Goal: Task Accomplishment & Management: Use online tool/utility

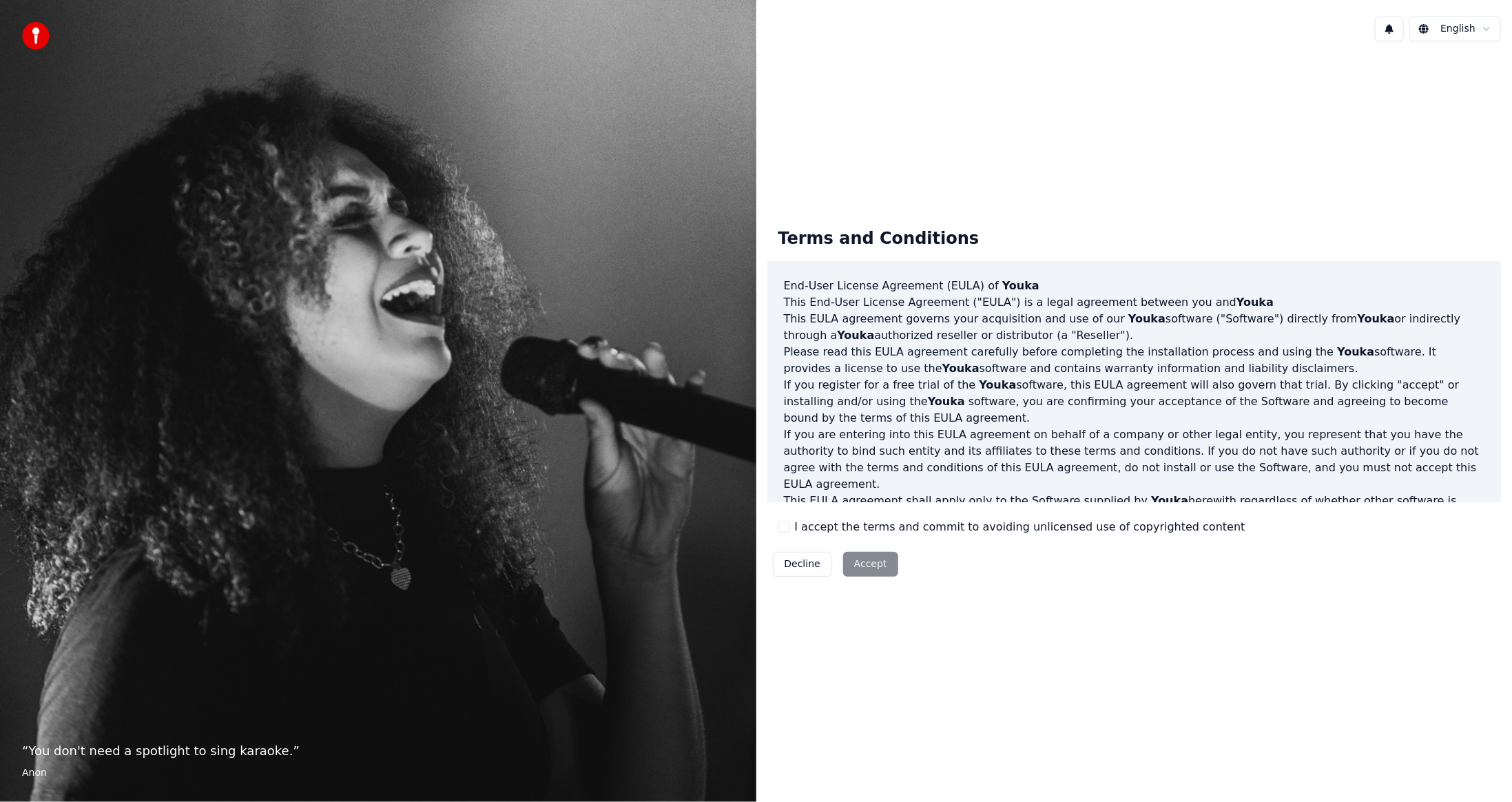
click at [845, 574] on div "Decline Accept" at bounding box center [836, 565] width 136 height 36
click at [857, 560] on div "Decline Accept" at bounding box center [836, 565] width 136 height 36
click at [864, 550] on div "Decline Accept" at bounding box center [836, 565] width 136 height 36
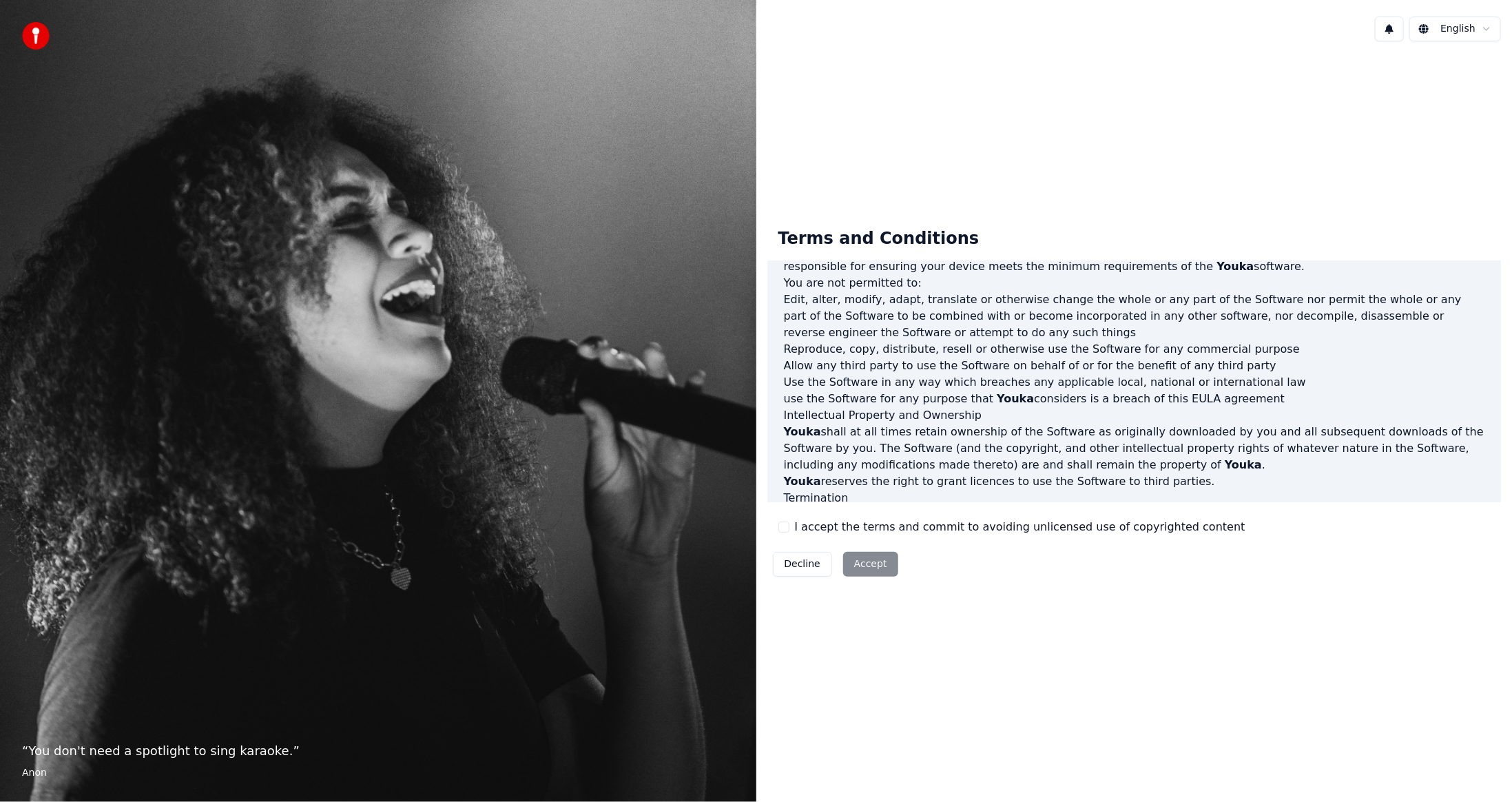
scroll to position [486, 0]
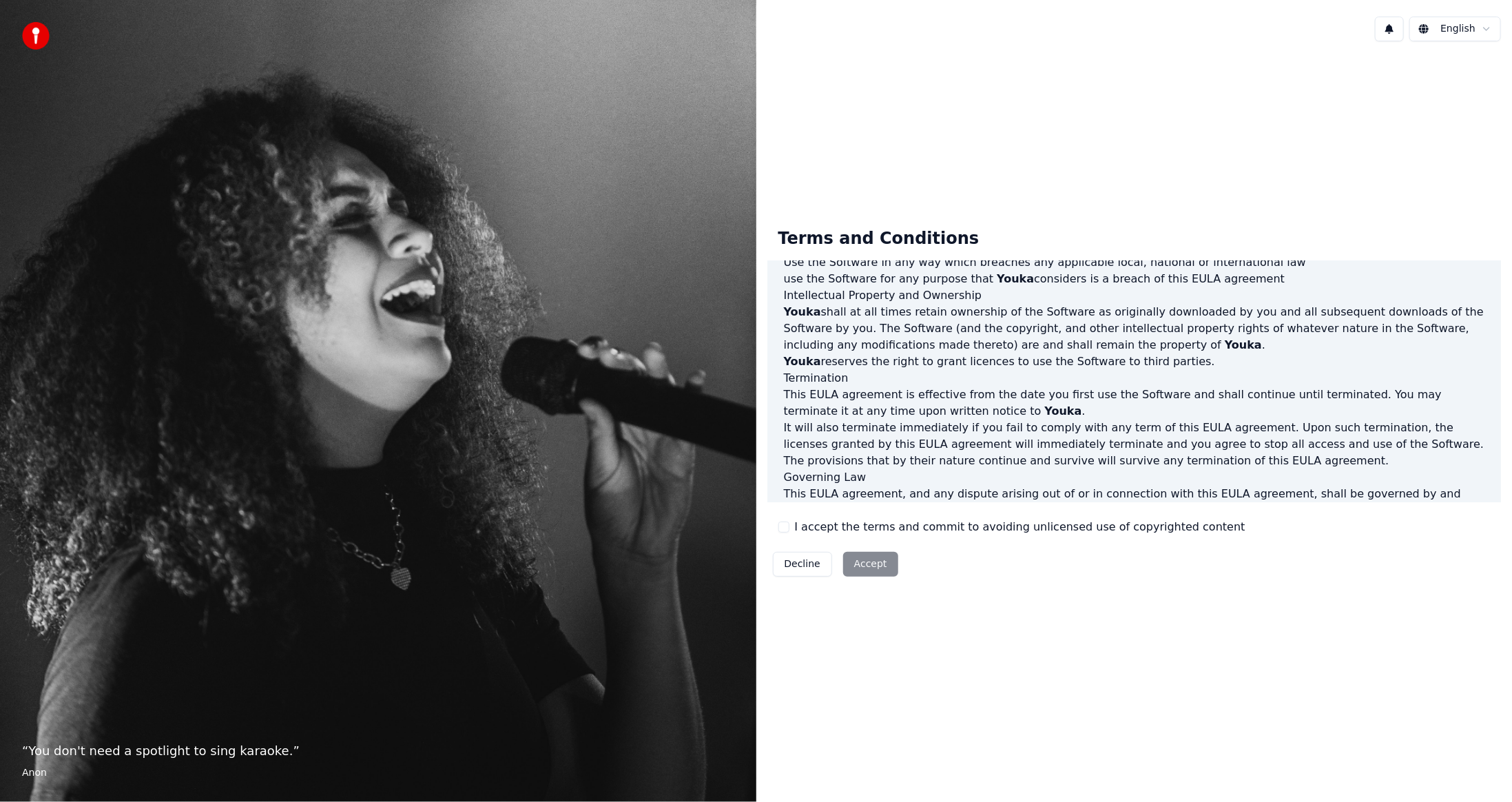
click at [784, 524] on button "I accept the terms and commit to avoiding unlicensed use of copyrighted content" at bounding box center [784, 527] width 11 height 11
click at [875, 562] on button "Accept" at bounding box center [871, 564] width 55 height 25
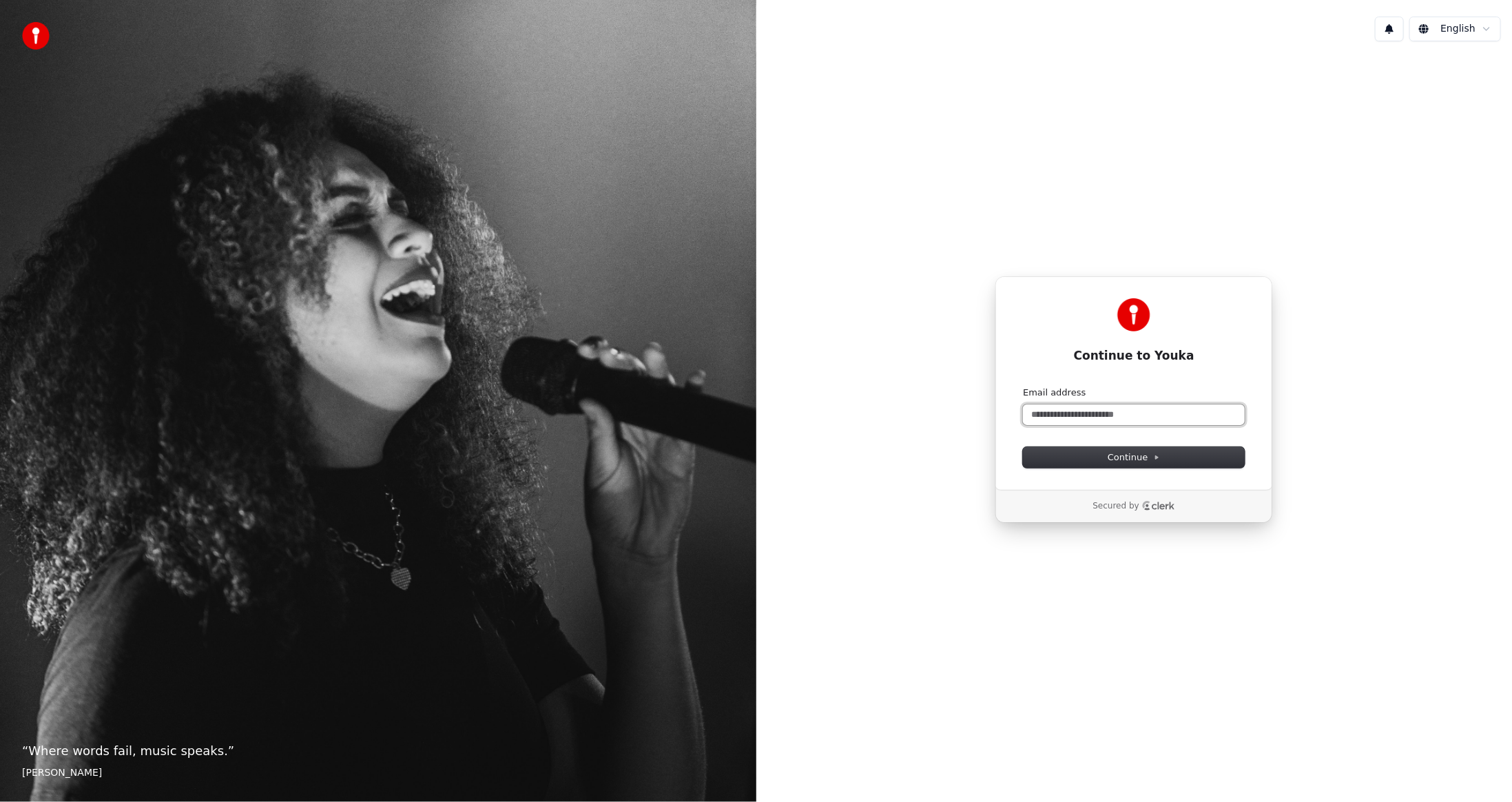
click at [1068, 414] on input "Email address" at bounding box center [1134, 414] width 222 height 21
click at [1145, 457] on span "Continue" at bounding box center [1134, 457] width 53 height 12
type input "**********"
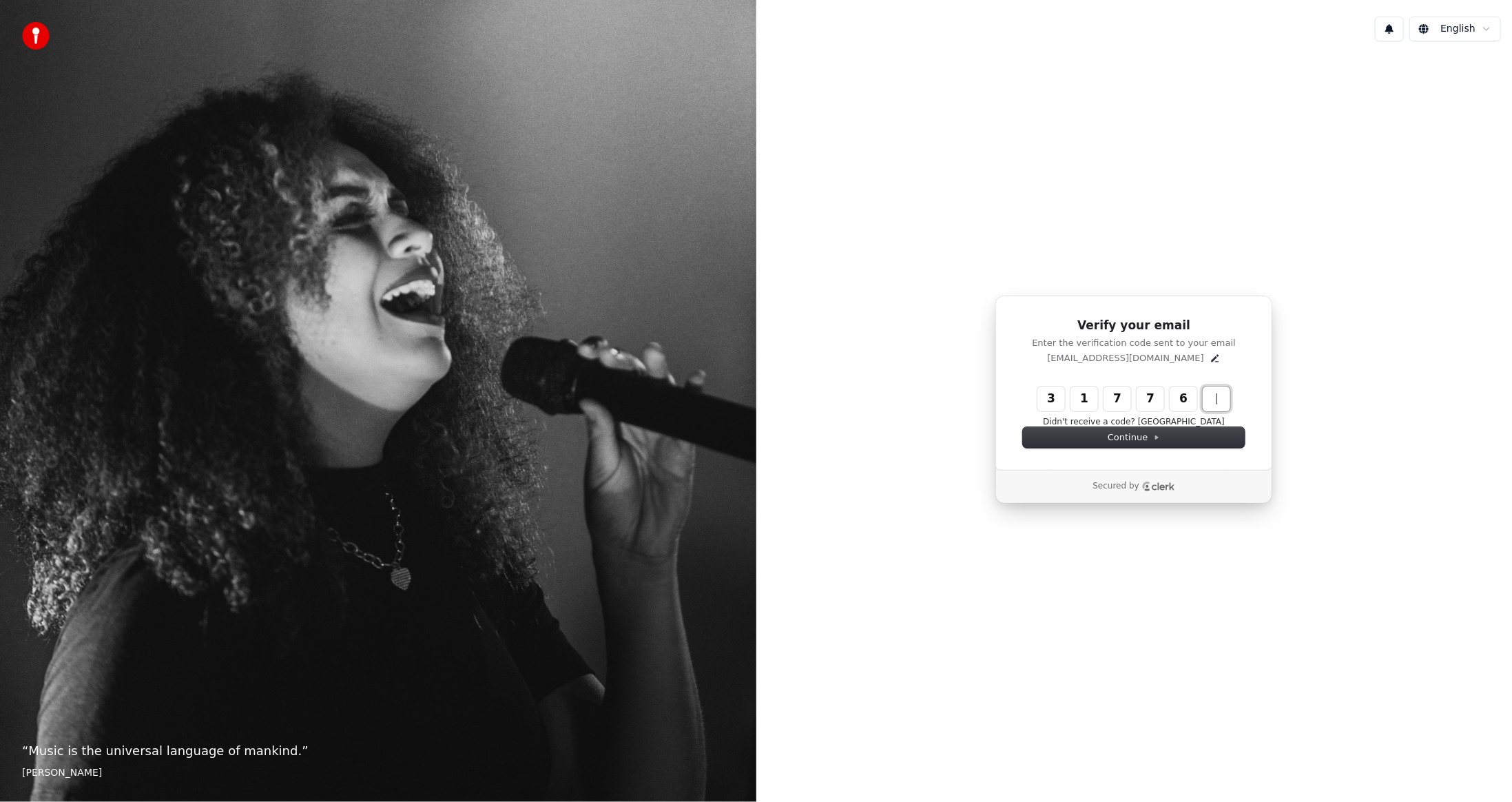
type input "******"
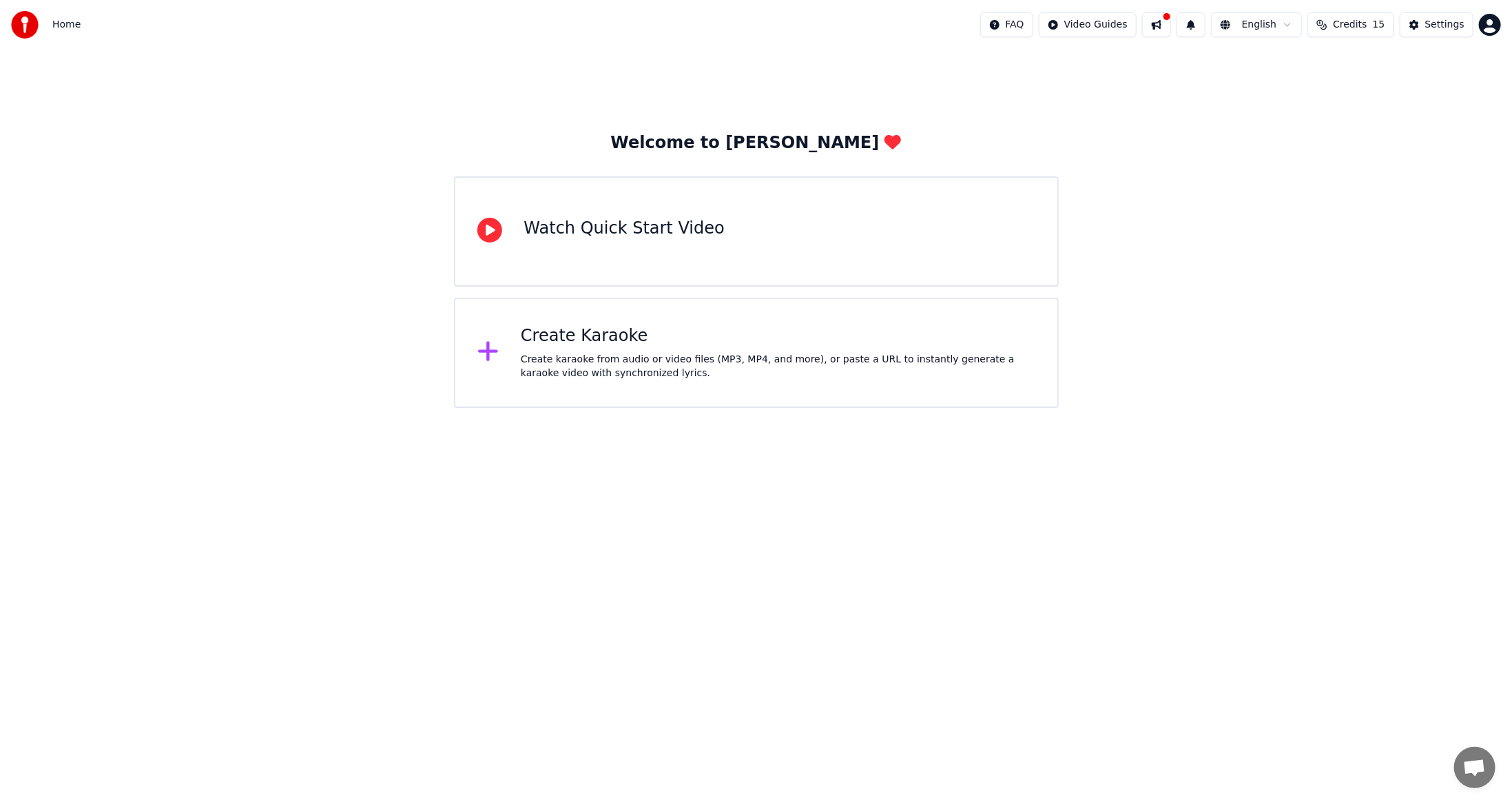
click at [612, 230] on div "Watch Quick Start Video" at bounding box center [624, 229] width 200 height 22
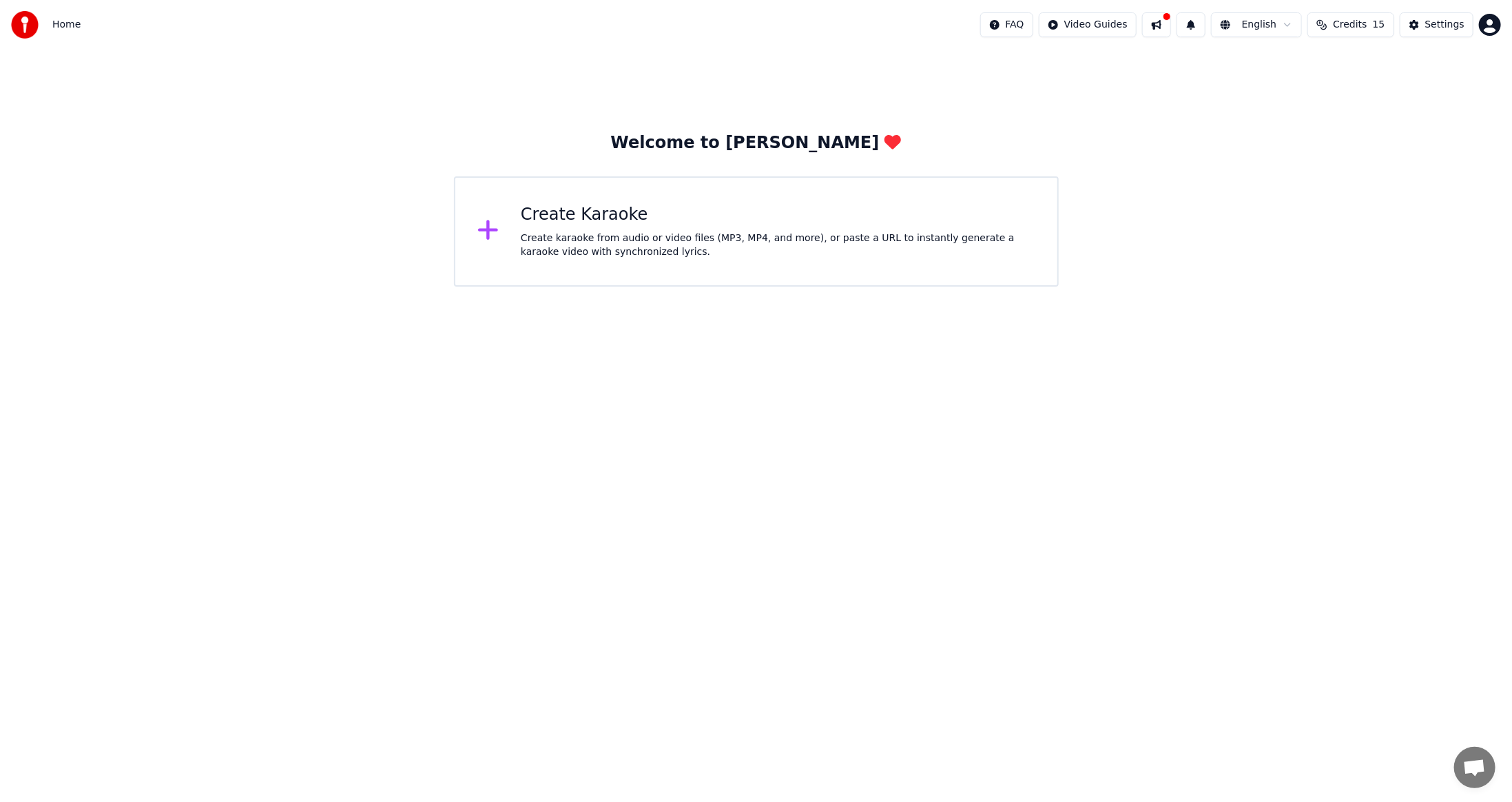
click at [553, 243] on div "Create karaoke from audio or video files (MP3, MP4, and more), or paste a URL t…" at bounding box center [778, 245] width 515 height 28
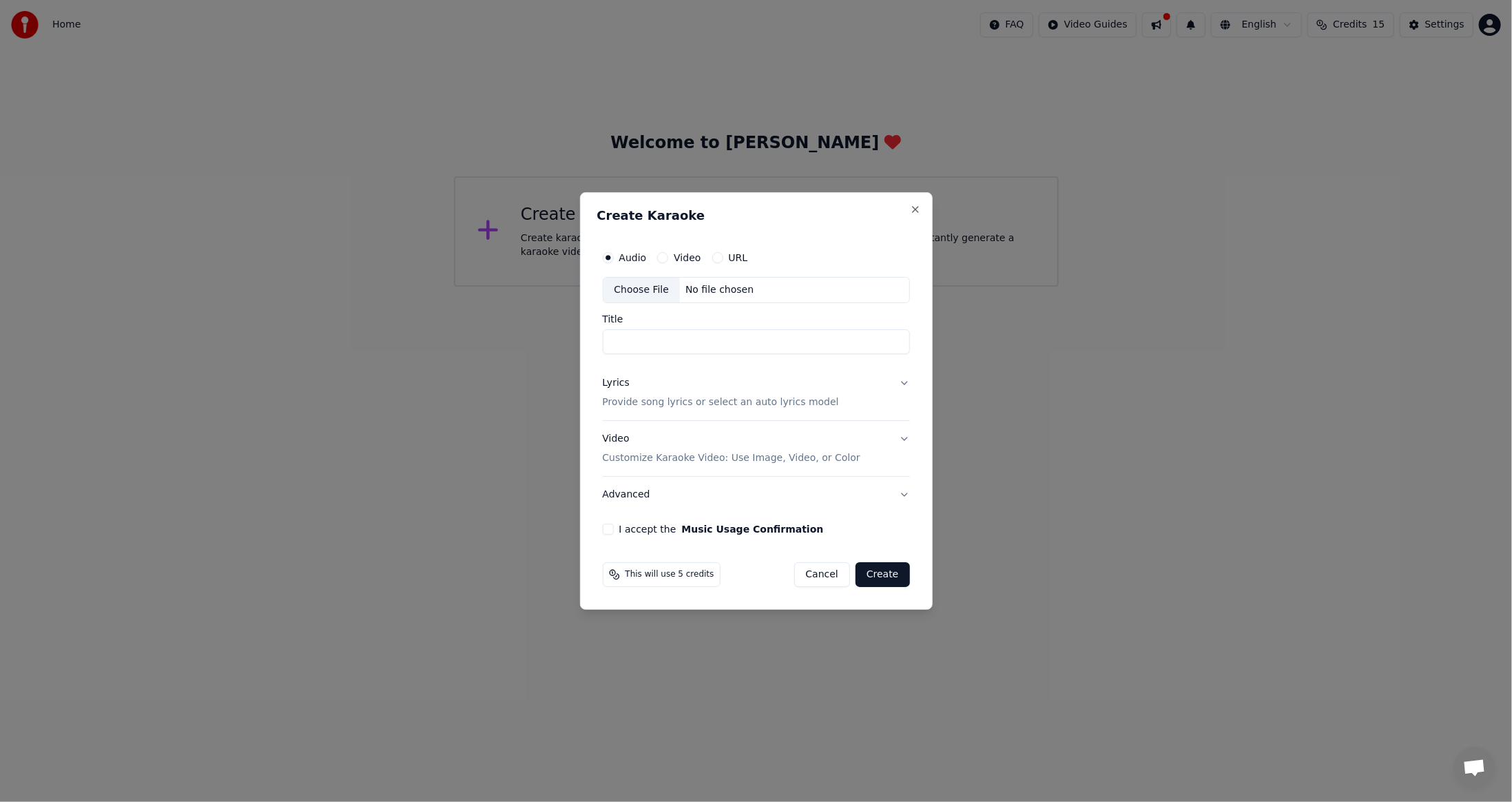
click at [650, 290] on div "Choose File" at bounding box center [641, 290] width 77 height 25
type input "**********"
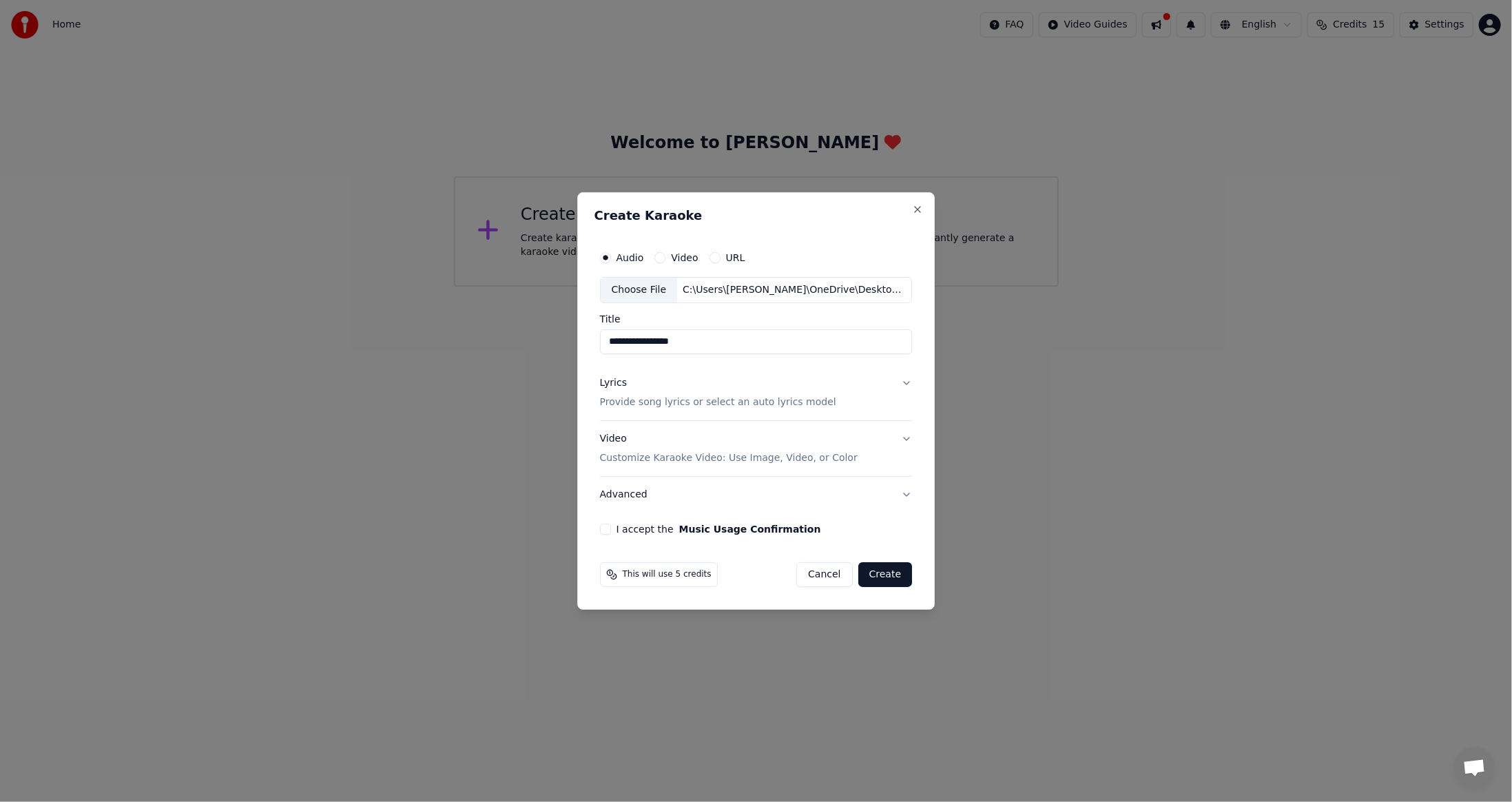
click at [899, 384] on button "Lyrics Provide song lyrics or select an auto lyrics model" at bounding box center [756, 393] width 313 height 55
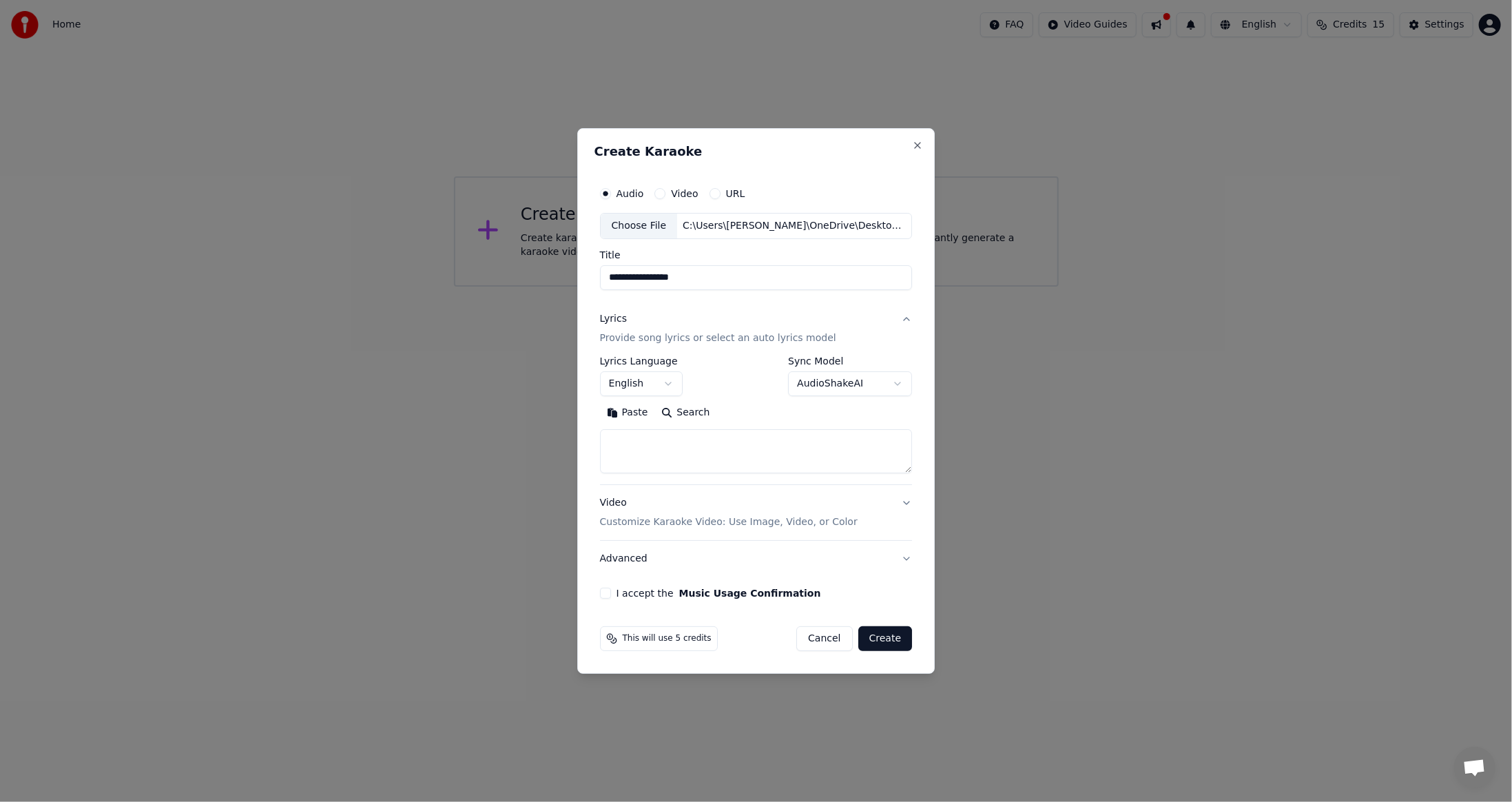
click at [665, 287] on body "**********" at bounding box center [756, 143] width 1512 height 287
click at [605, 596] on button "I accept the Music Usage Confirmation" at bounding box center [605, 593] width 11 height 11
click at [876, 641] on button "Create" at bounding box center [885, 639] width 55 height 25
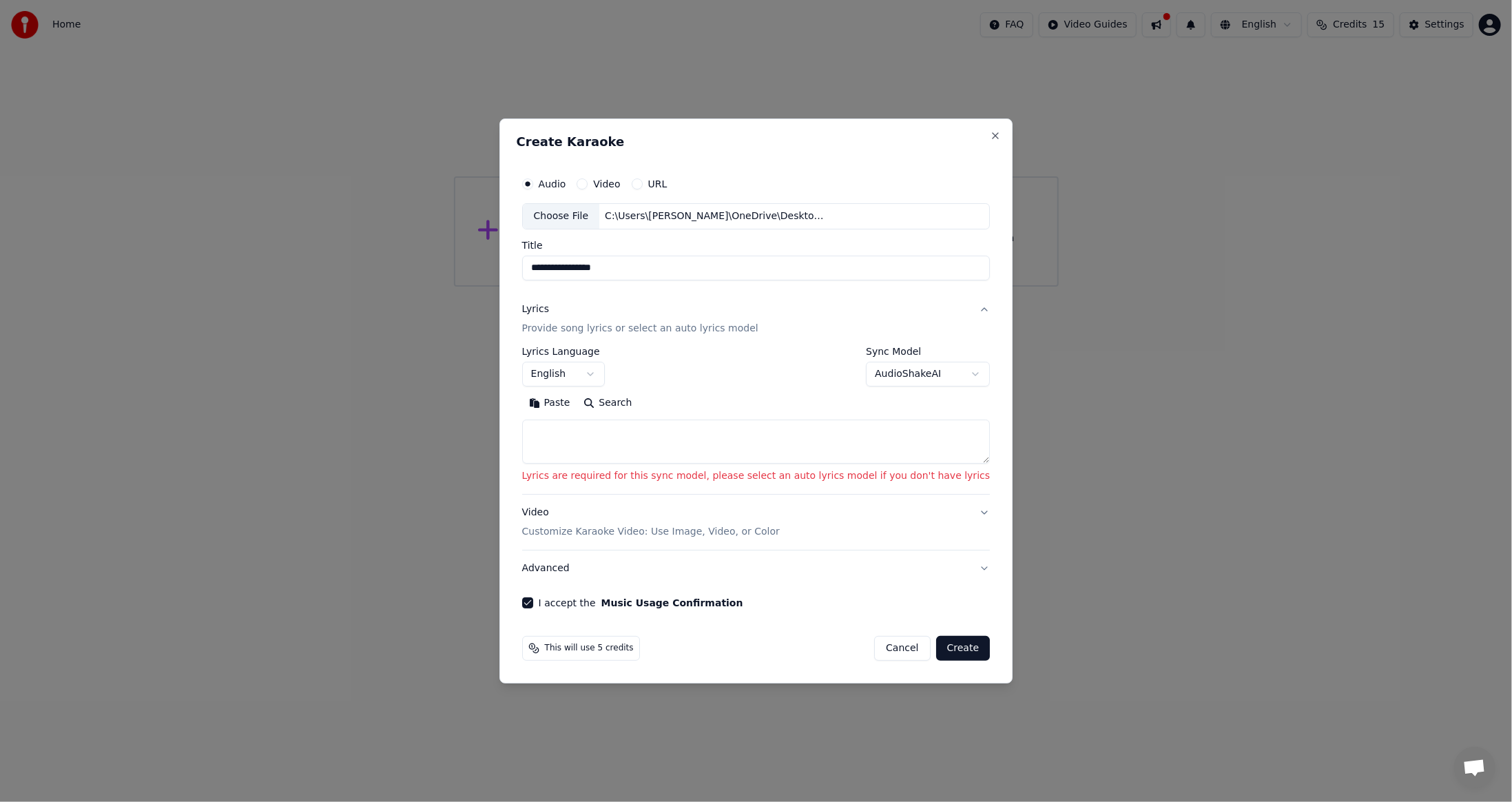
click at [606, 444] on textarea at bounding box center [756, 441] width 468 height 44
click at [634, 406] on button "Search" at bounding box center [609, 403] width 62 height 22
click at [627, 287] on body "**********" at bounding box center [756, 143] width 1512 height 287
select select "**"
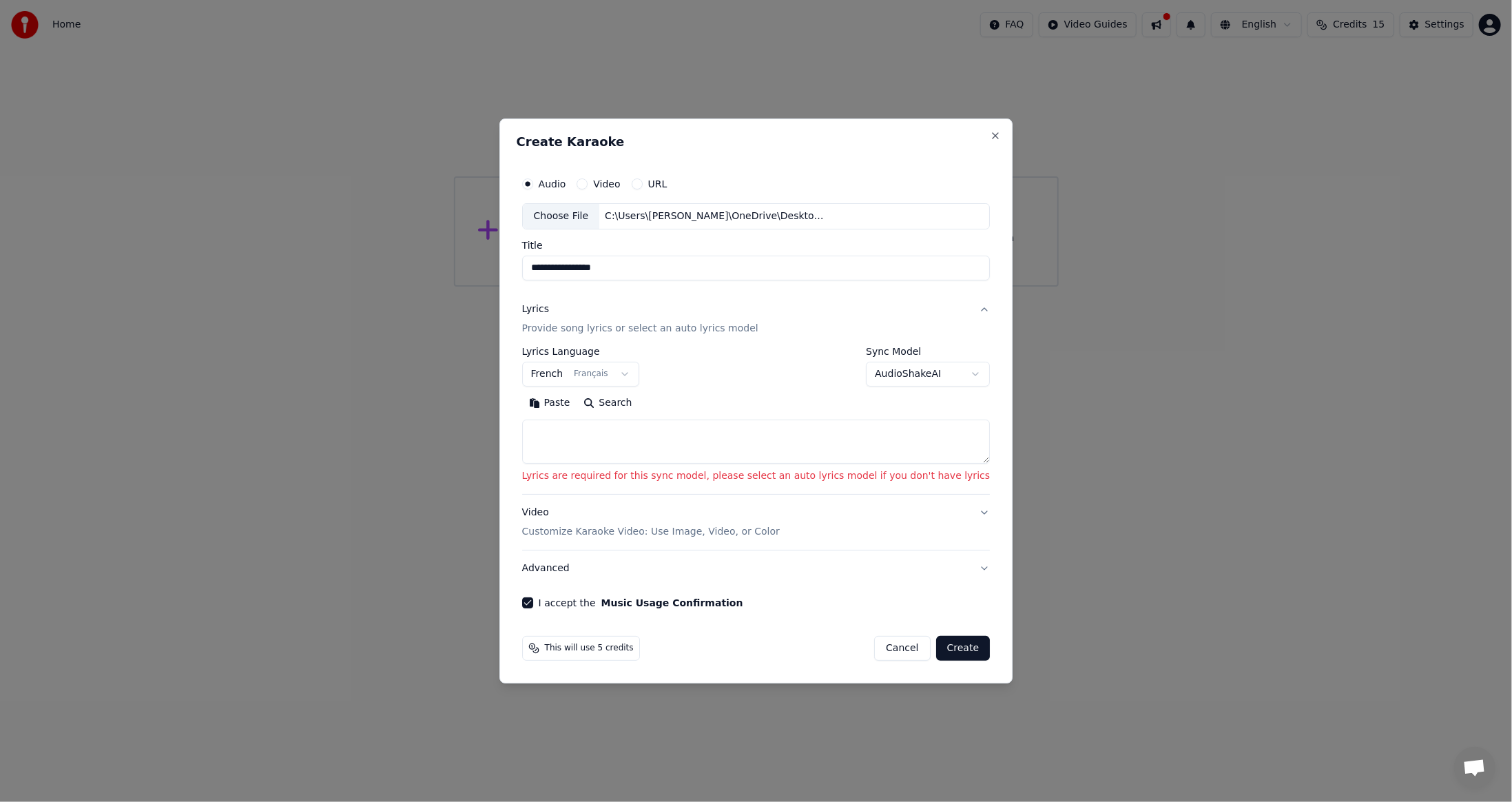
click at [587, 439] on textarea at bounding box center [756, 441] width 468 height 44
click at [578, 404] on button "Paste" at bounding box center [549, 403] width 55 height 22
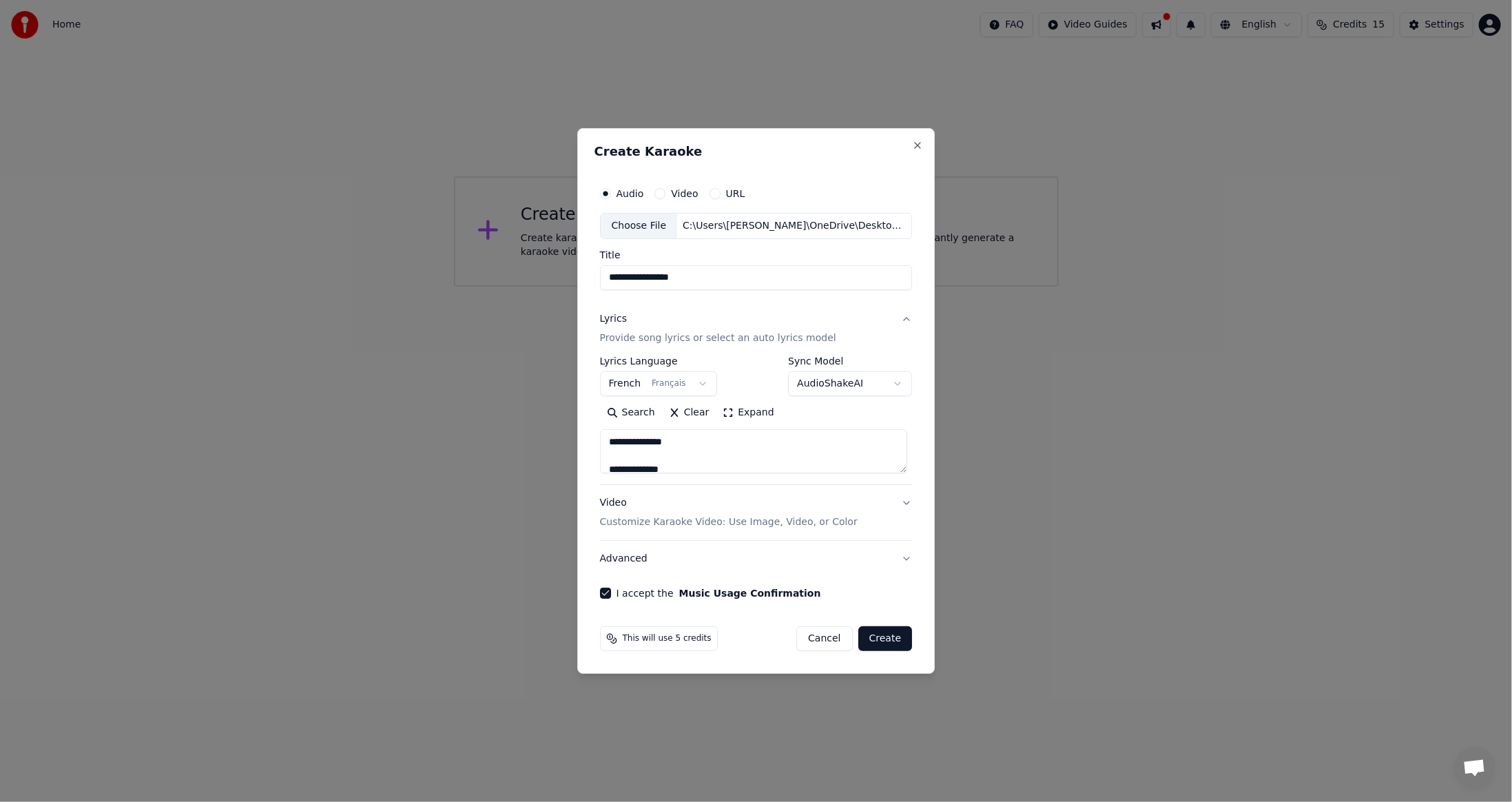
click at [871, 643] on button "Create" at bounding box center [885, 639] width 55 height 25
type textarea "**********"
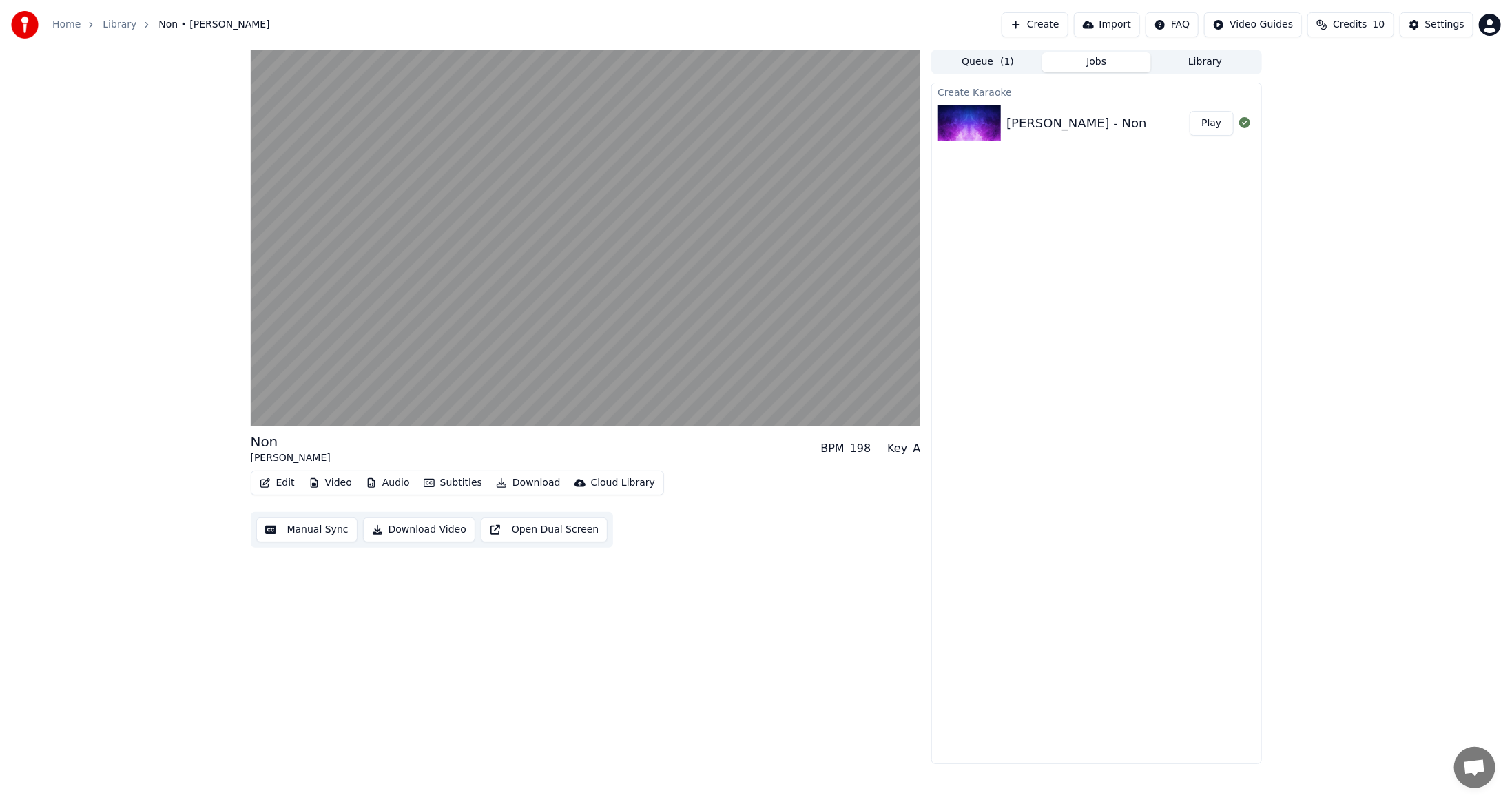
click at [402, 531] on button "Download Video" at bounding box center [419, 529] width 113 height 25
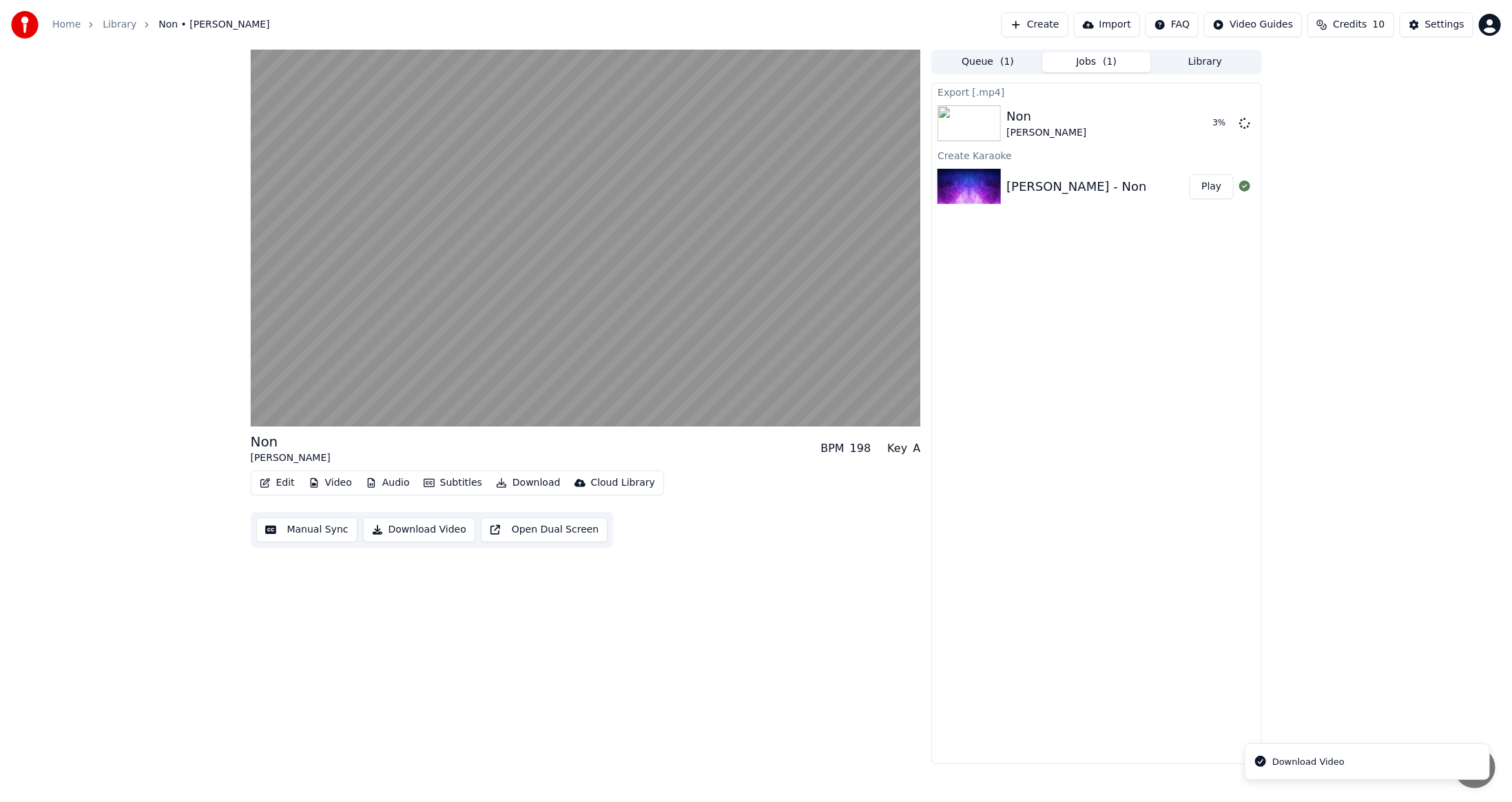
click at [428, 526] on button "Download Video" at bounding box center [419, 529] width 113 height 25
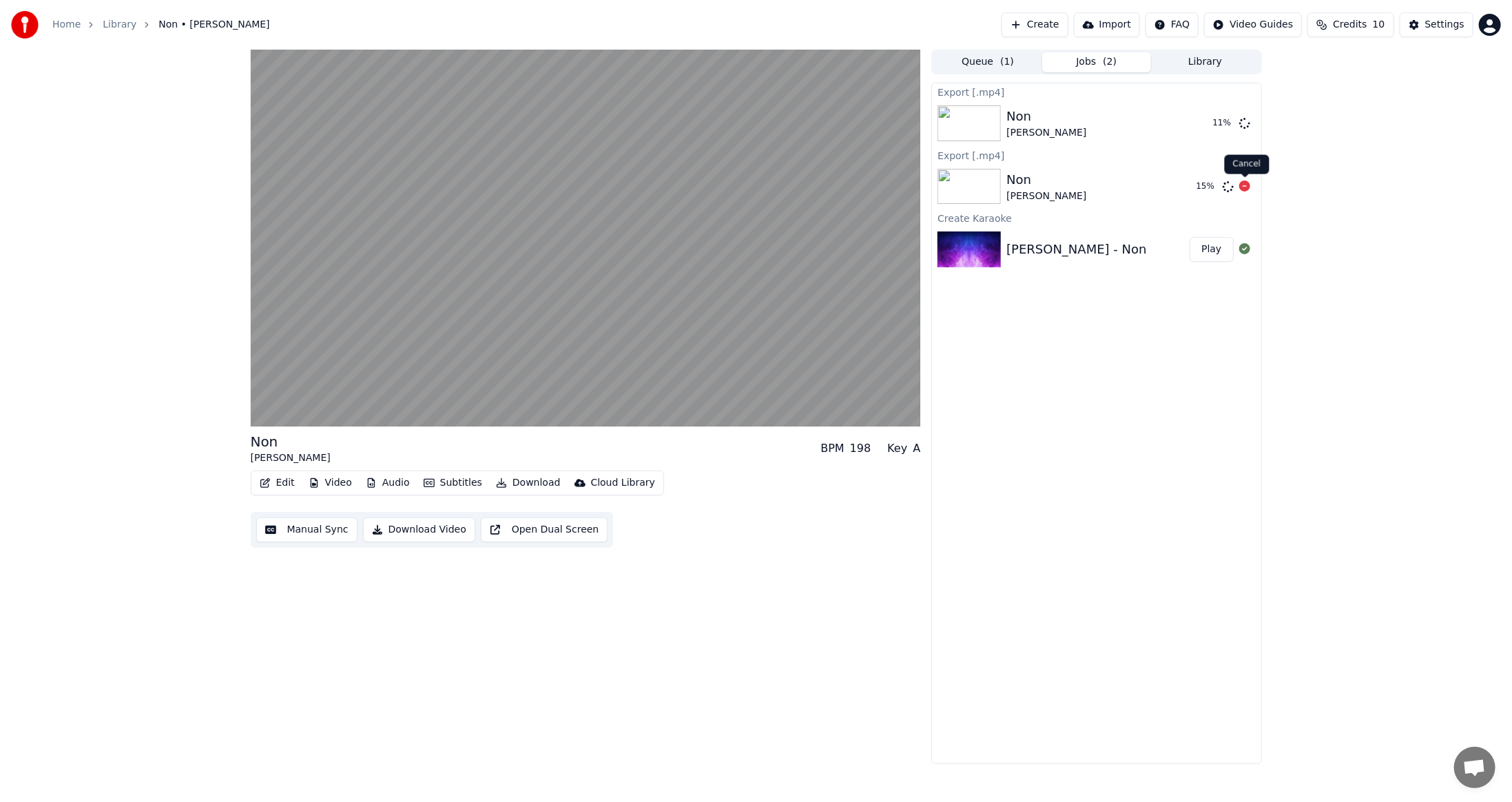
click at [1247, 187] on icon at bounding box center [1244, 185] width 11 height 11
click at [1247, 125] on icon at bounding box center [1244, 123] width 11 height 11
click at [1217, 254] on button "Play" at bounding box center [1212, 249] width 44 height 25
click at [1120, 26] on button "Import" at bounding box center [1107, 24] width 66 height 25
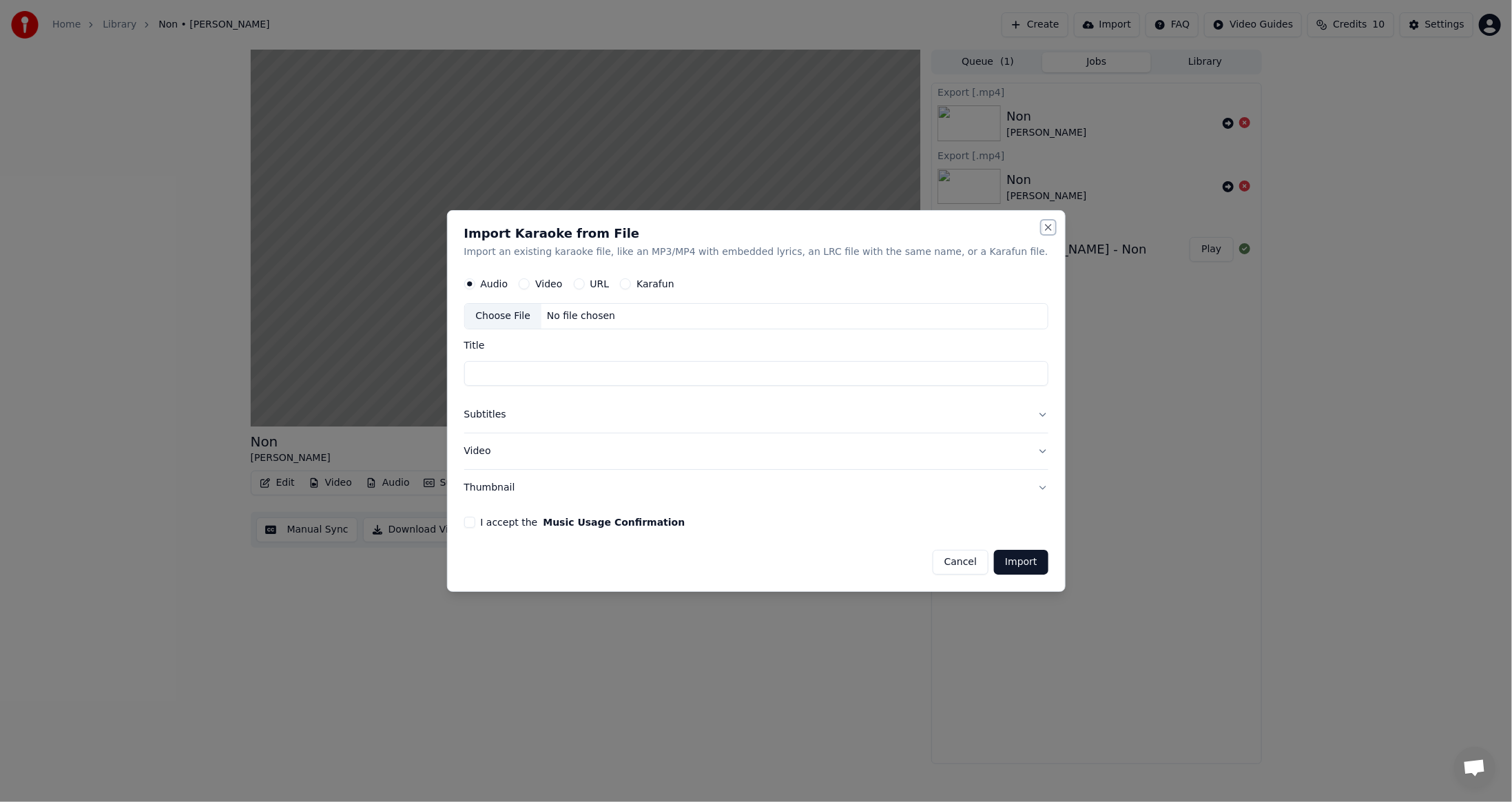
click at [1043, 223] on button "Close" at bounding box center [1048, 227] width 11 height 11
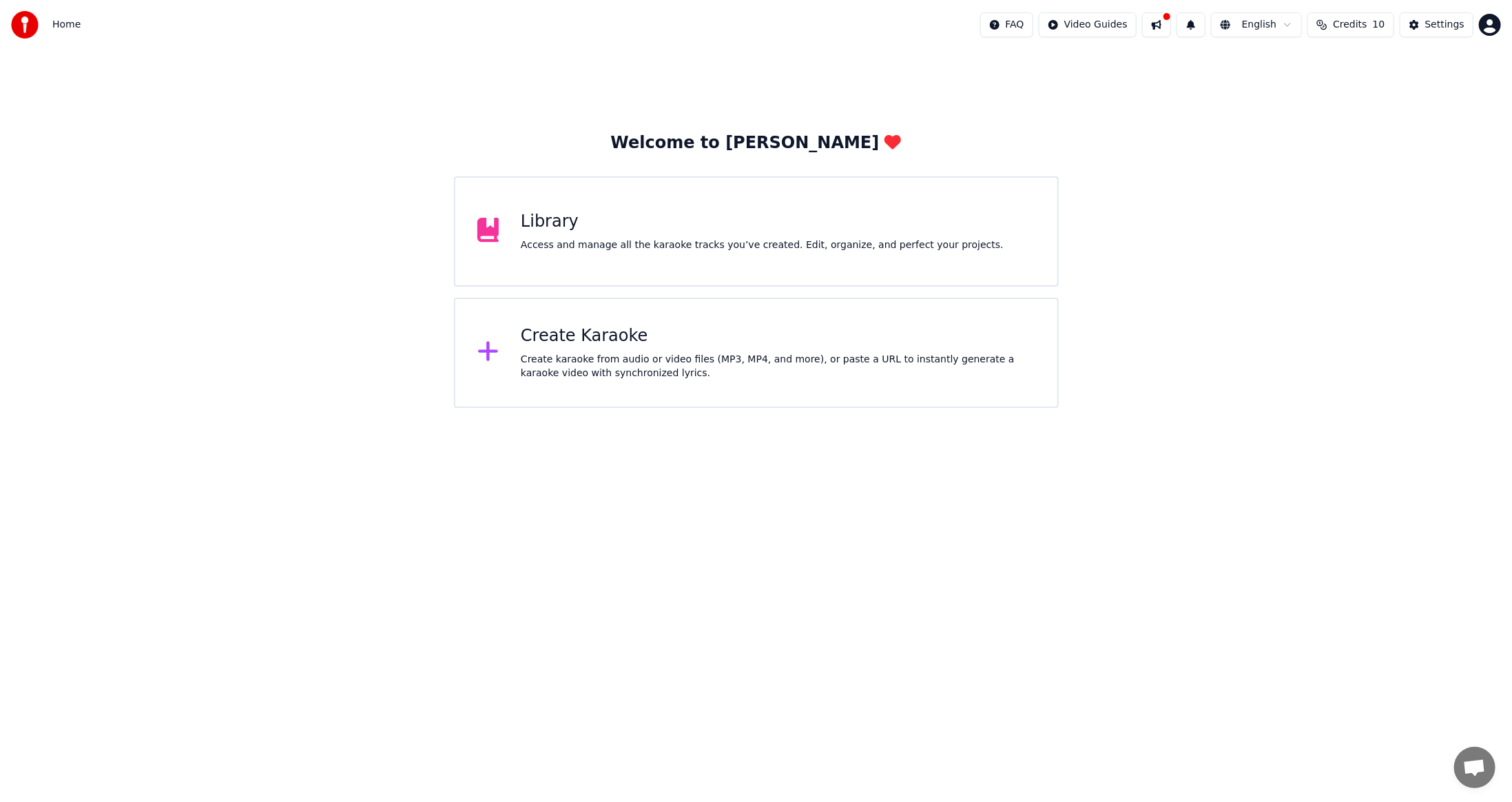
click at [1366, 26] on span "Credits" at bounding box center [1351, 25] width 34 height 14
click at [698, 213] on div "Library" at bounding box center [762, 222] width 483 height 22
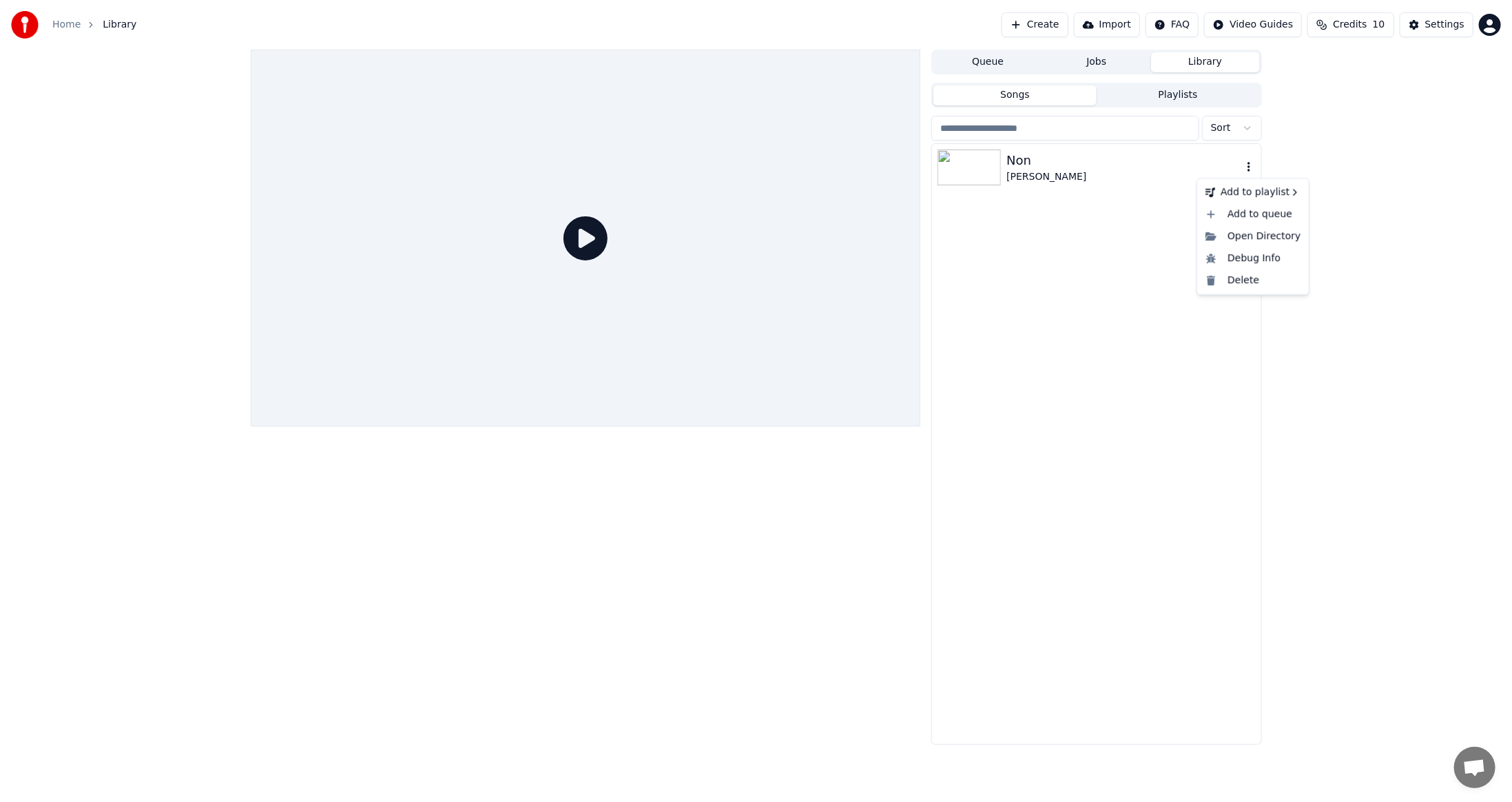
click at [1247, 168] on icon "button" at bounding box center [1249, 166] width 14 height 11
click at [1250, 130] on html "Home Library Create Import FAQ Video Guides Credits 10 Settings Queue Jobs Libr…" at bounding box center [756, 401] width 1512 height 802
click at [1433, 32] on button "Settings" at bounding box center [1437, 24] width 74 height 25
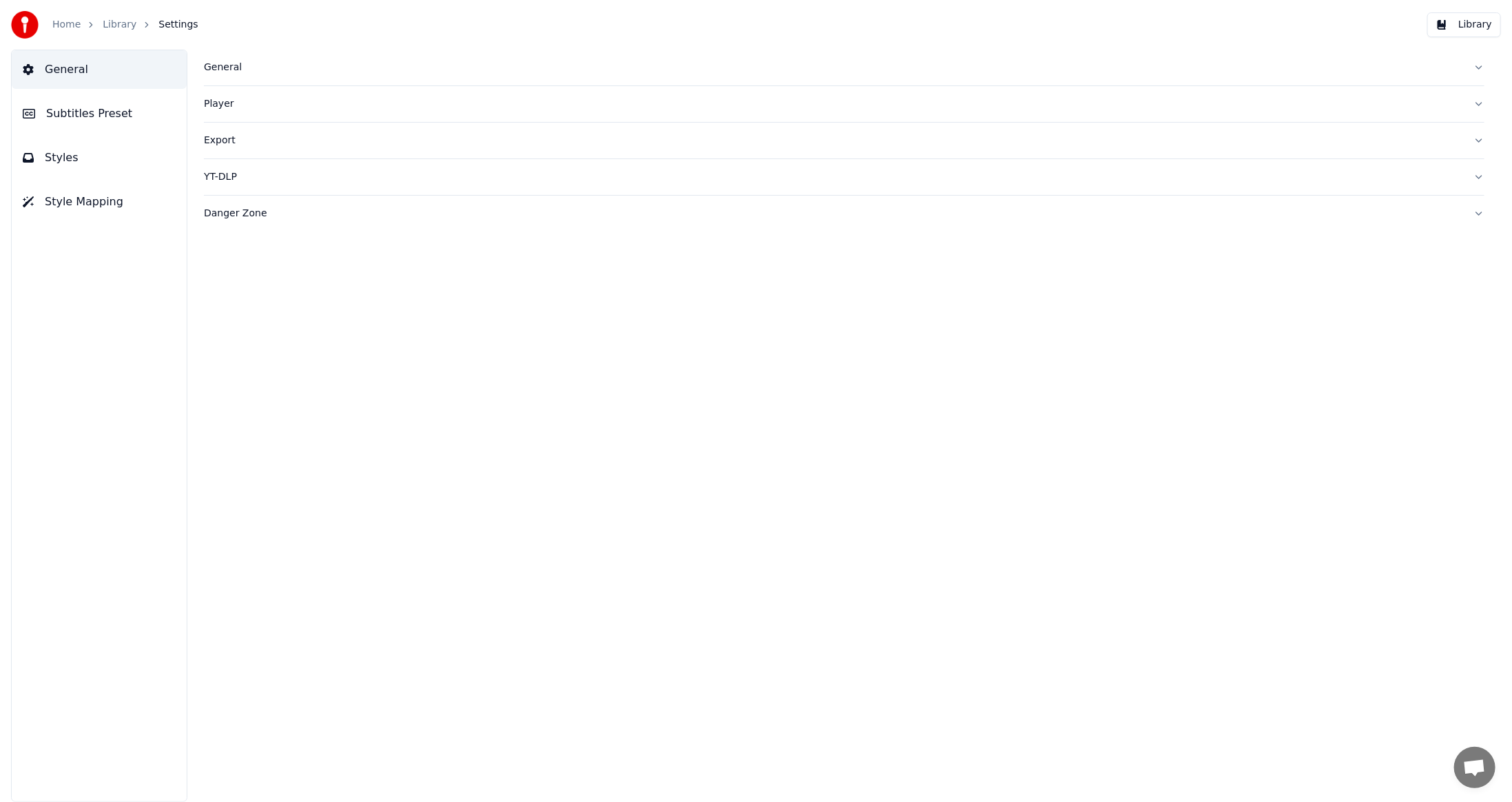
click at [223, 75] on button "General" at bounding box center [845, 68] width 1281 height 36
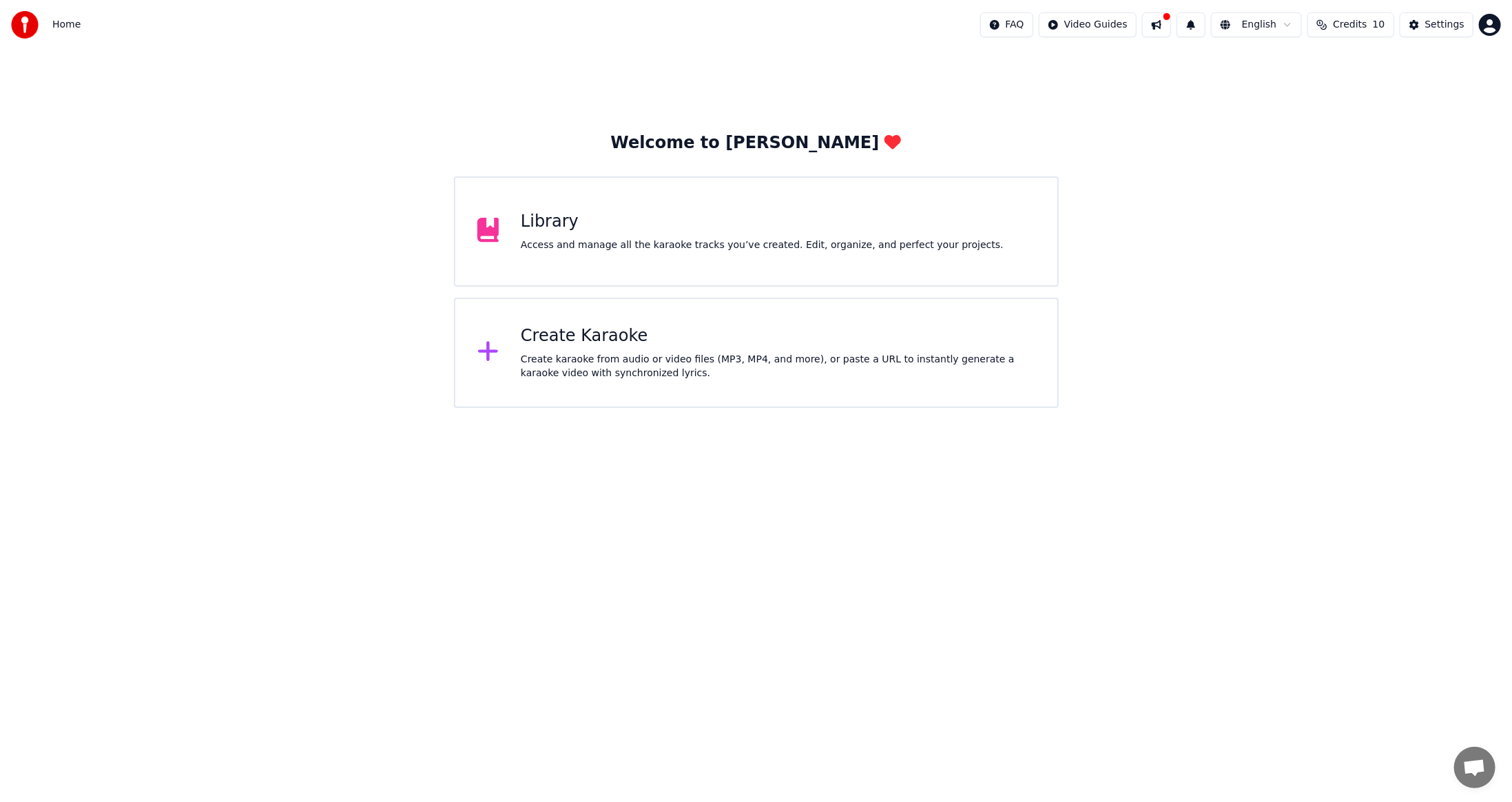
click at [747, 249] on div "Access and manage all the karaoke tracks you’ve created. Edit, organize, and pe…" at bounding box center [762, 245] width 483 height 14
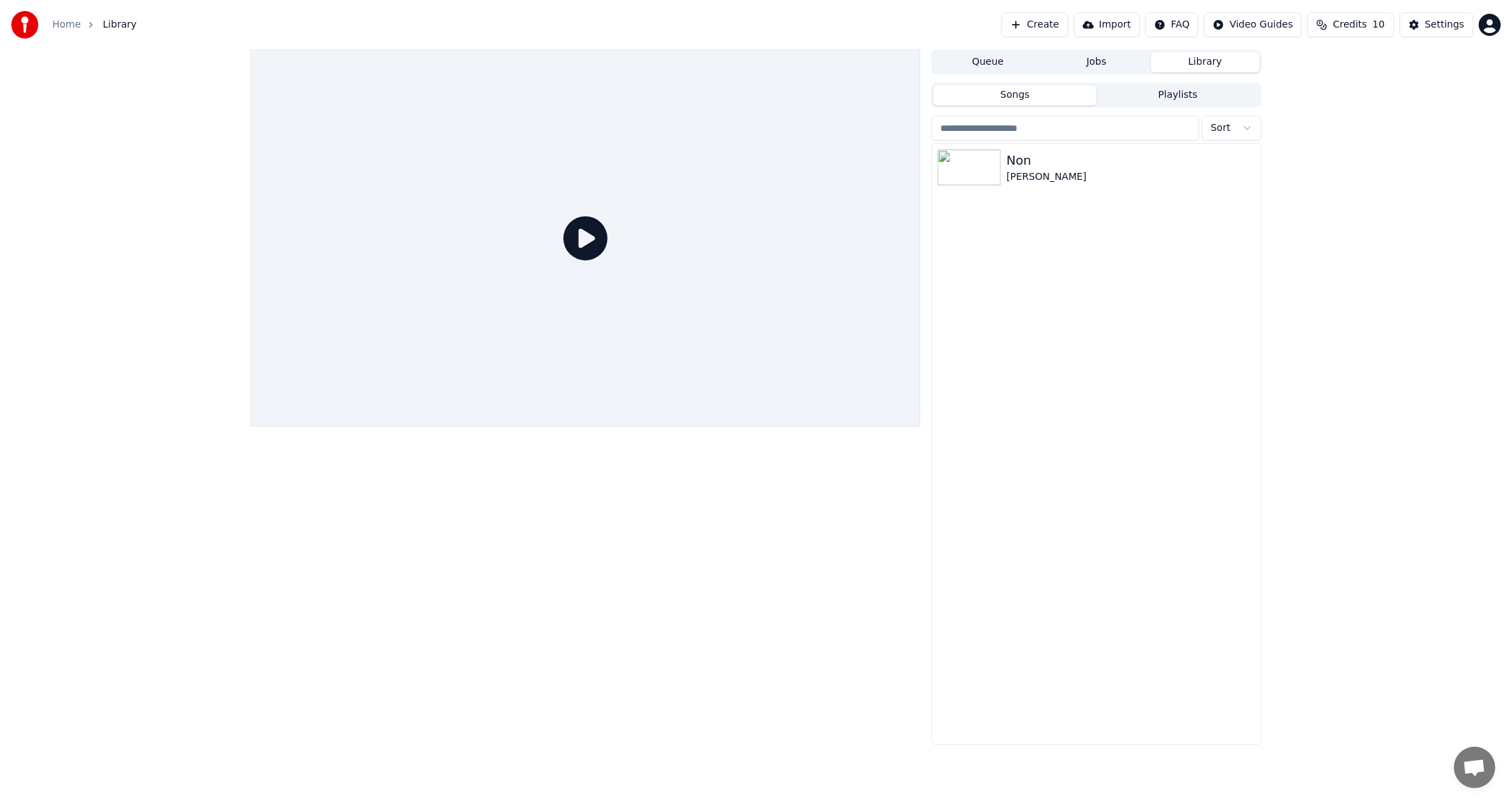
click at [567, 238] on icon at bounding box center [586, 238] width 44 height 44
click at [585, 240] on icon at bounding box center [586, 238] width 44 height 44
click at [1049, 184] on div "Non [PERSON_NAME]" at bounding box center [1097, 167] width 329 height 47
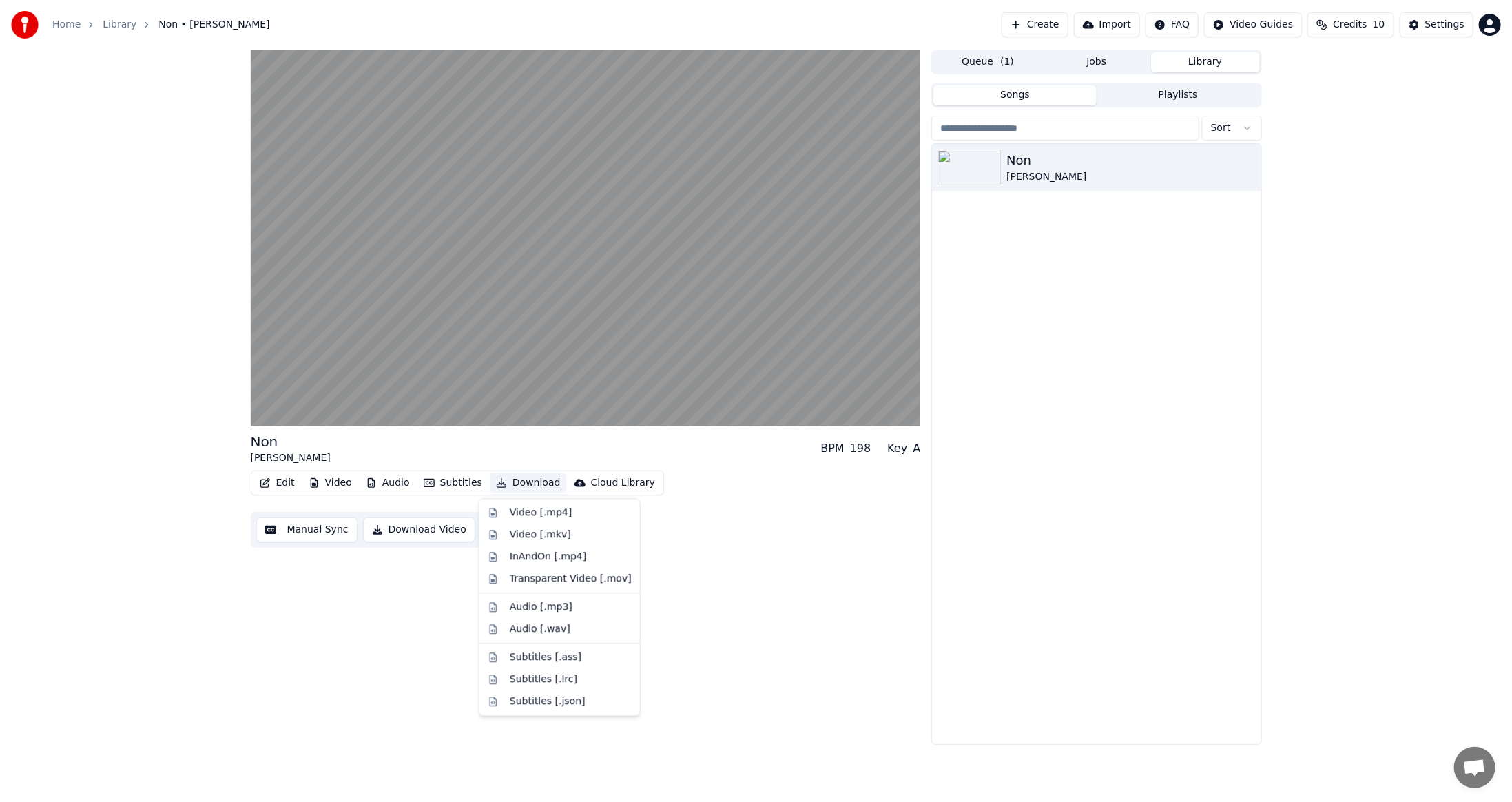
click at [525, 482] on button "Download" at bounding box center [529, 482] width 76 height 19
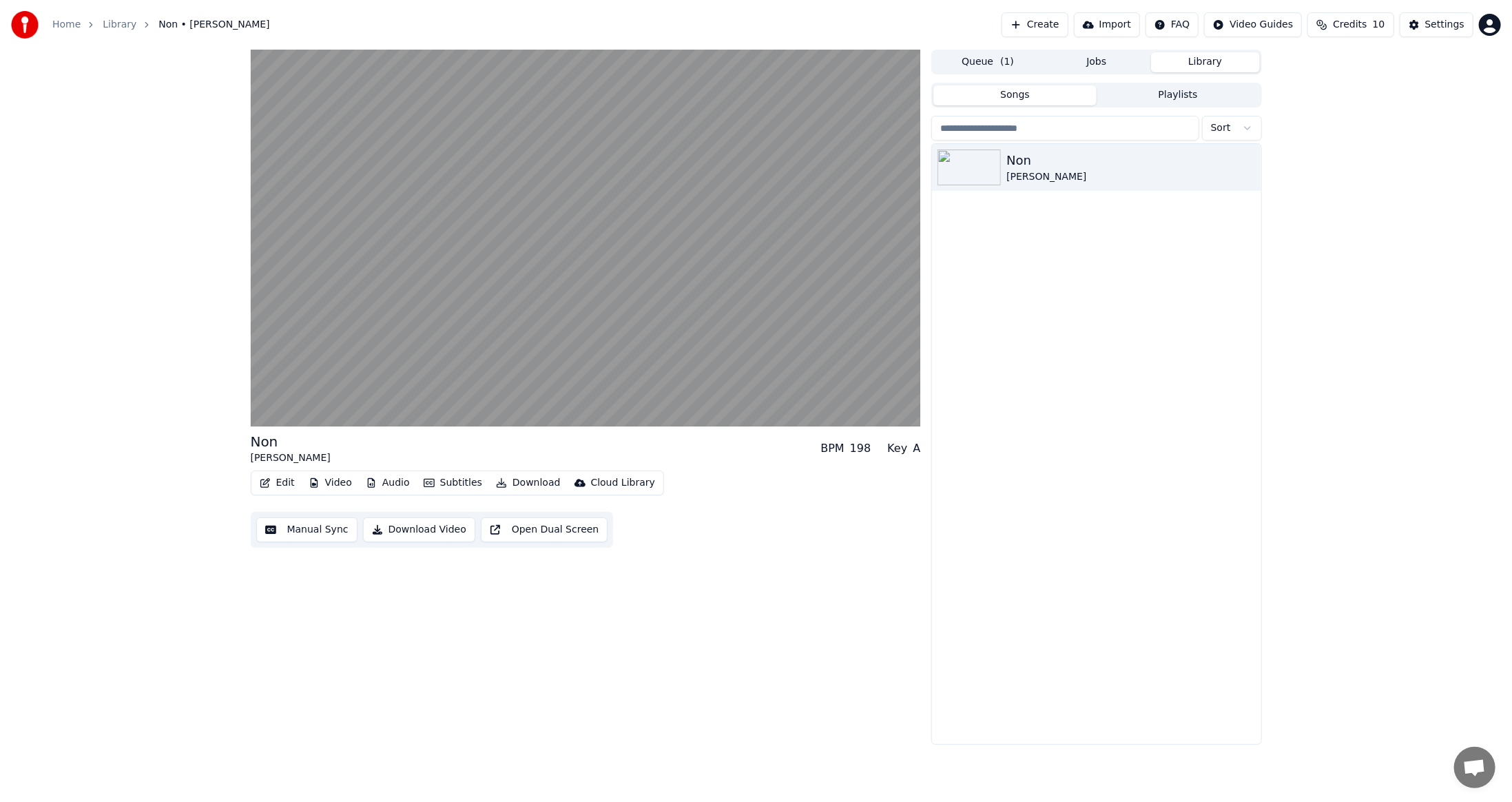
click at [428, 535] on button "Download Video" at bounding box center [419, 529] width 113 height 25
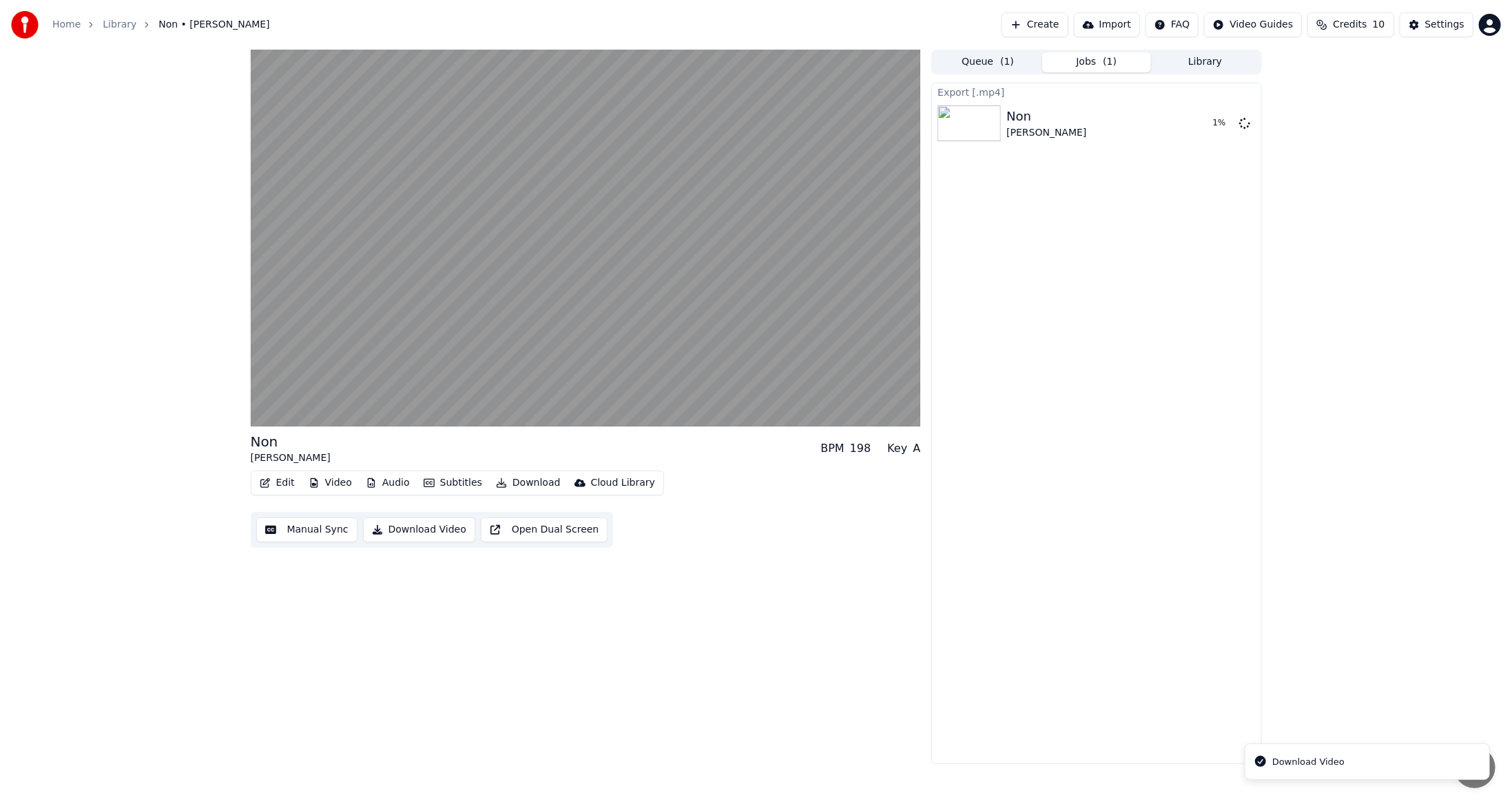
click at [428, 535] on button "Download Video" at bounding box center [419, 529] width 113 height 25
click at [1352, 770] on li "Download Video" at bounding box center [1368, 761] width 245 height 37
click at [1203, 630] on div "Export [.mp4] Non Irvin Blais 5 % Export [.mp4] Non Irvin Blais 9 %" at bounding box center [1096, 423] width 330 height 681
click at [549, 532] on button "Open Dual Screen" at bounding box center [545, 529] width 127 height 25
click at [321, 481] on button "Video" at bounding box center [330, 482] width 55 height 19
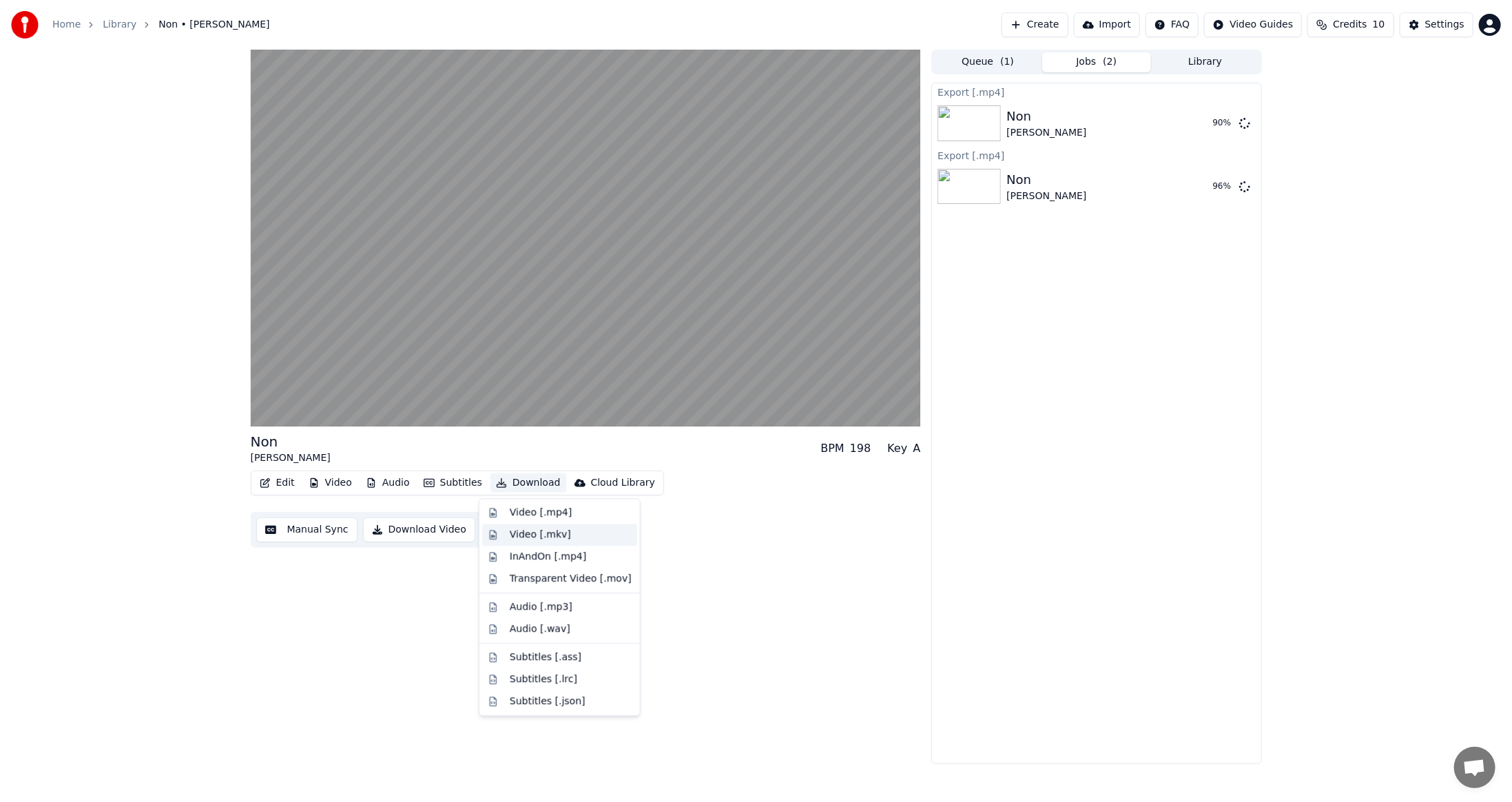
click at [528, 533] on div "Video [.mkv]" at bounding box center [541, 535] width 62 height 14
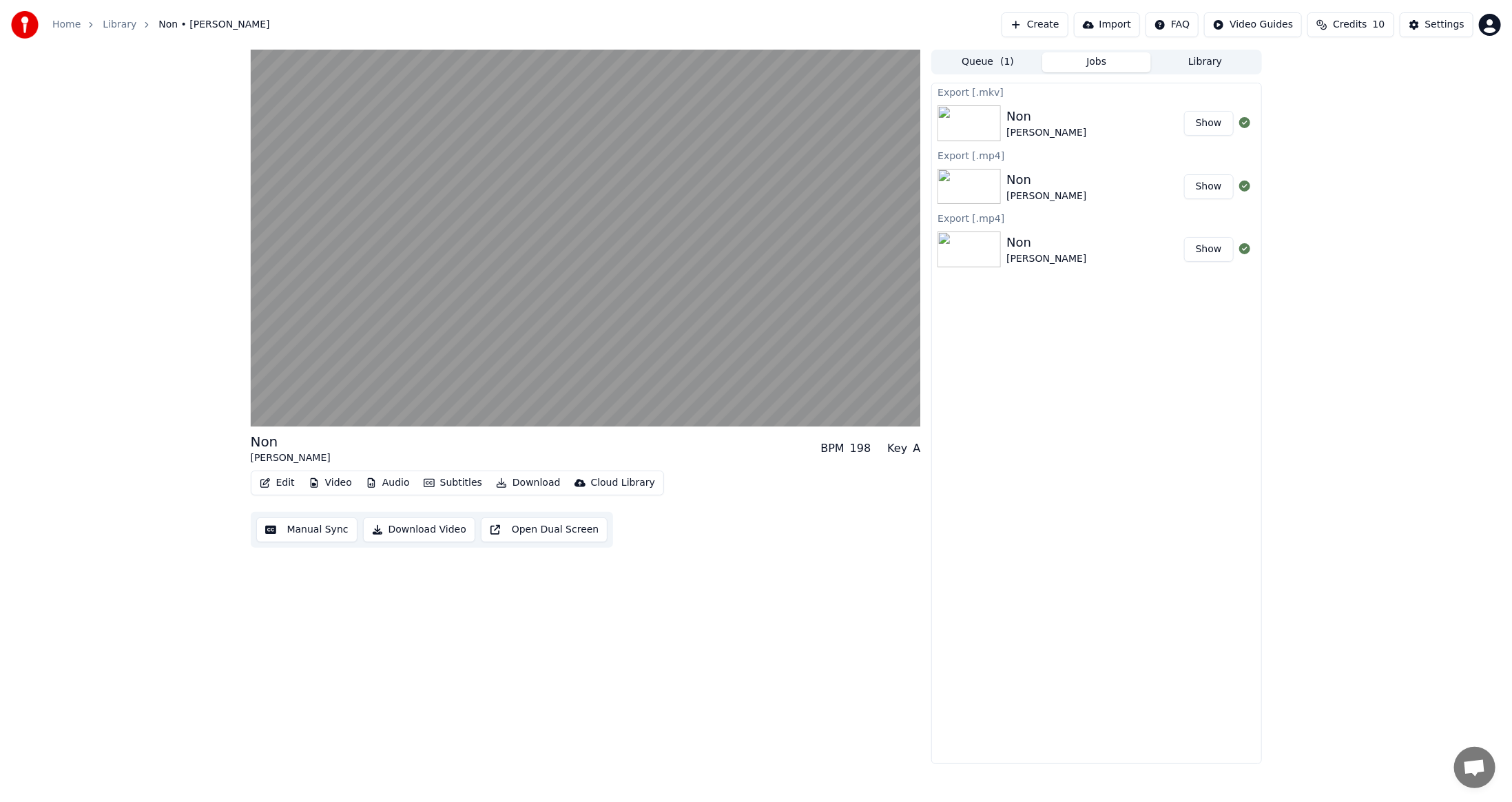
click at [1133, 120] on div "Non [PERSON_NAME]" at bounding box center [1096, 123] width 177 height 33
click at [951, 127] on img at bounding box center [969, 124] width 64 height 36
click at [1243, 122] on icon at bounding box center [1244, 123] width 11 height 11
click at [1226, 127] on button "Show" at bounding box center [1209, 123] width 50 height 25
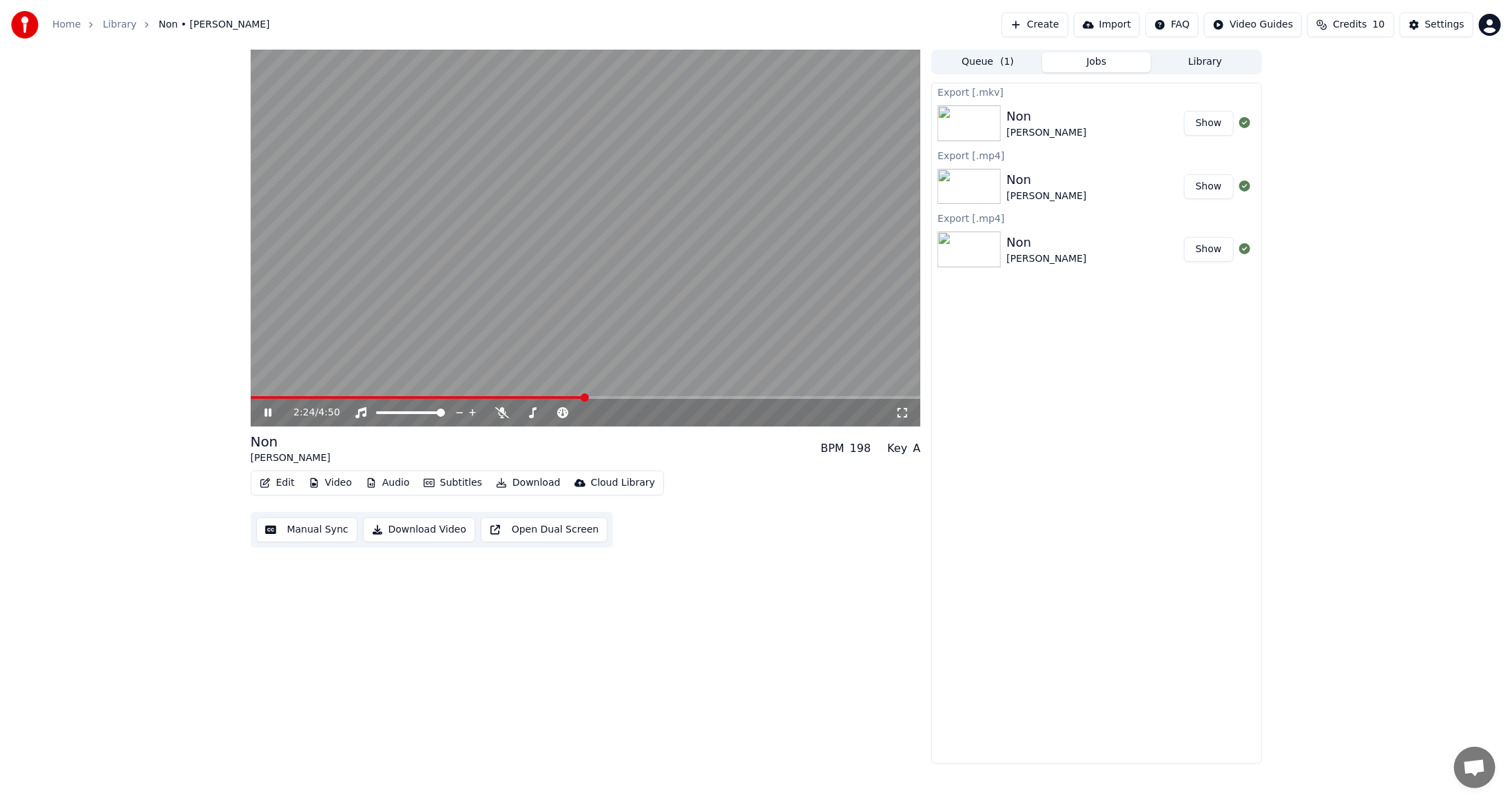
click at [265, 410] on icon at bounding box center [268, 412] width 7 height 8
click at [1499, 25] on html "Home Library Non • Irvin Blais Create Import FAQ Video Guides Credits 10 Settin…" at bounding box center [756, 401] width 1512 height 802
click at [1389, 82] on span "Billing" at bounding box center [1392, 89] width 30 height 14
